Goal: Find contact information: Find contact information

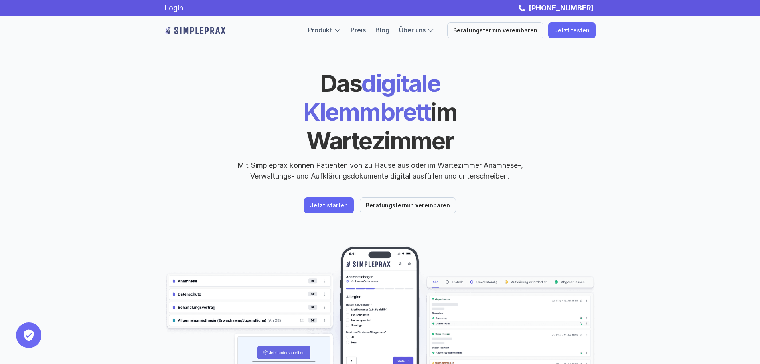
click at [615, 164] on header "Das digitale Klemmbrett im Wartezimmer Mit Simpleprax können Patienten von zu H…" at bounding box center [380, 228] width 479 height 457
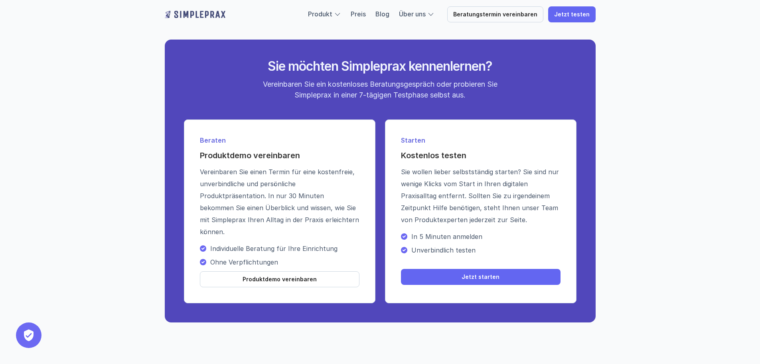
scroll to position [2851, 0]
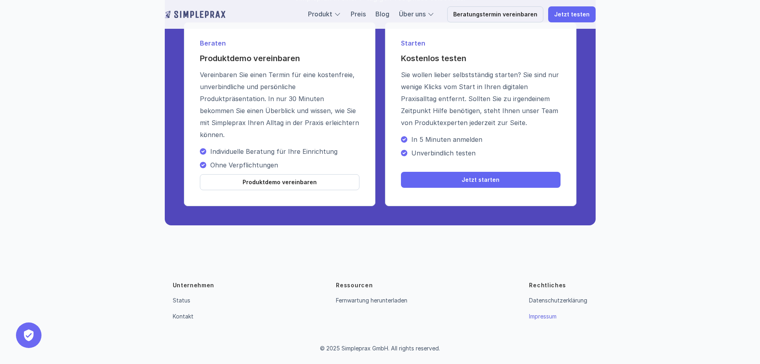
click at [533, 317] on link "Impressum" at bounding box center [543, 316] width 28 height 7
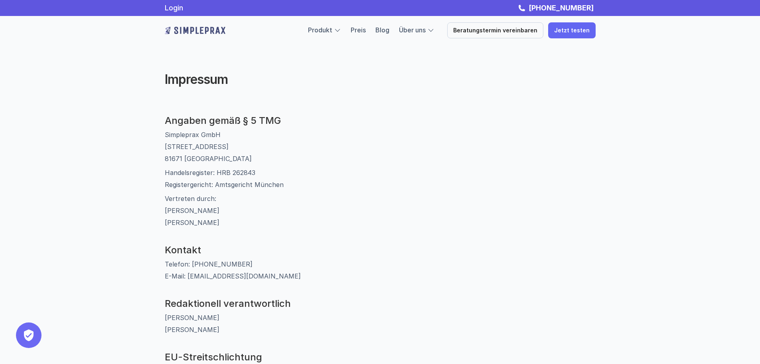
scroll to position [120, 0]
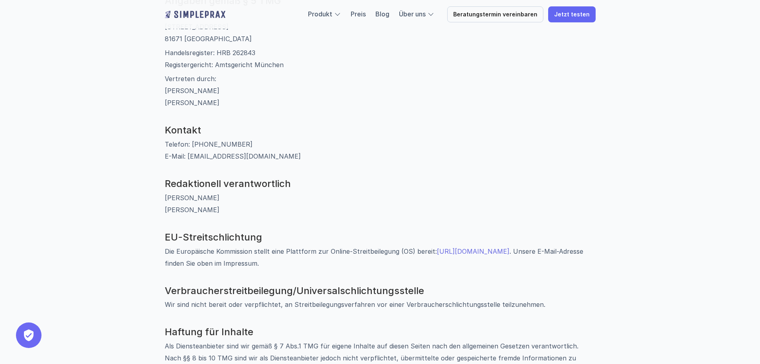
drag, startPoint x: 220, startPoint y: 198, endPoint x: 150, endPoint y: 195, distance: 69.1
click at [150, 195] on div "Angaben gemäß § 5 TMG Simpleprax GmbH [STREET_ADDRESS] Handelsregister: HRB 262…" at bounding box center [380, 313] width 479 height 637
click at [198, 210] on p "[PERSON_NAME] [PERSON_NAME]" at bounding box center [380, 204] width 431 height 24
drag, startPoint x: 223, startPoint y: 211, endPoint x: 162, endPoint y: 210, distance: 60.7
click at [162, 210] on div "Angaben gemäß § 5 TMG Simpleprax GmbH [STREET_ADDRESS] Handelsregister: HRB 262…" at bounding box center [380, 313] width 479 height 637
